Goal: Navigation & Orientation: Understand site structure

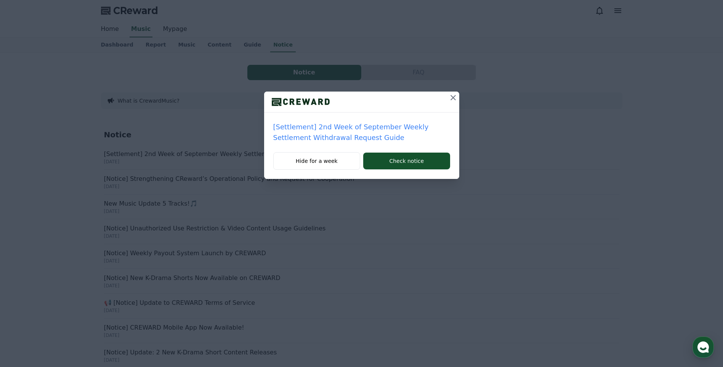
click at [450, 96] on icon at bounding box center [453, 97] width 9 height 9
